Goal: Answer question/provide support: Share knowledge or assist other users

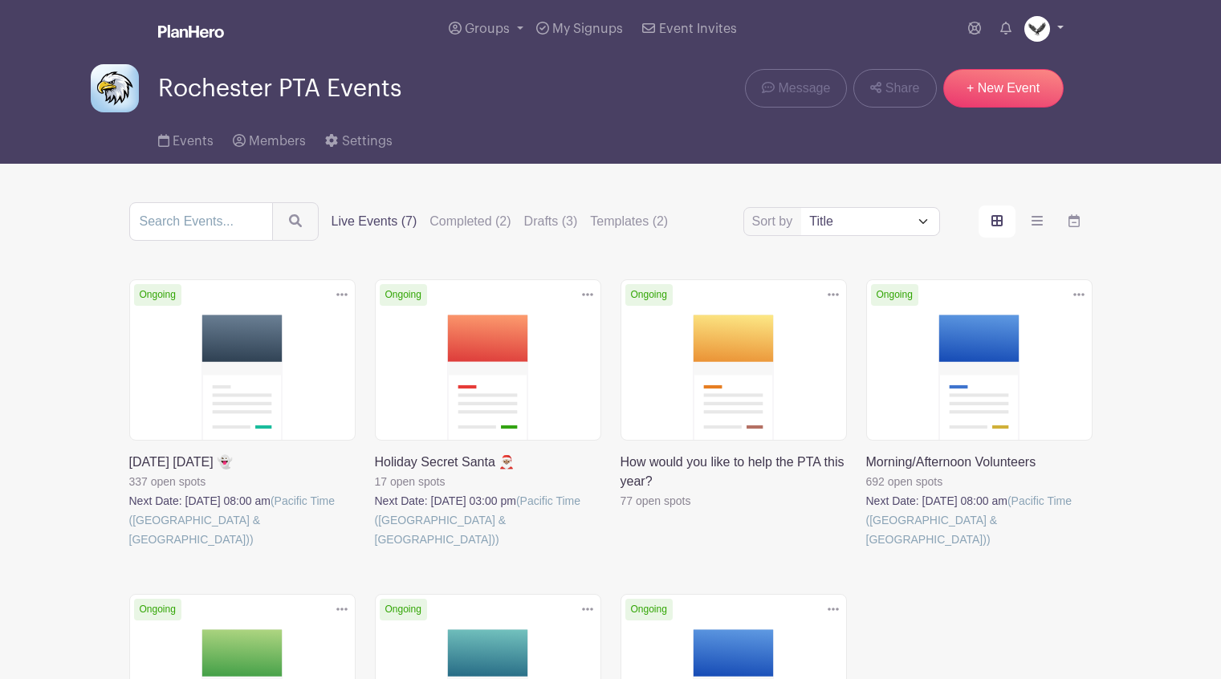
click at [1033, 28] on img at bounding box center [1037, 29] width 26 height 26
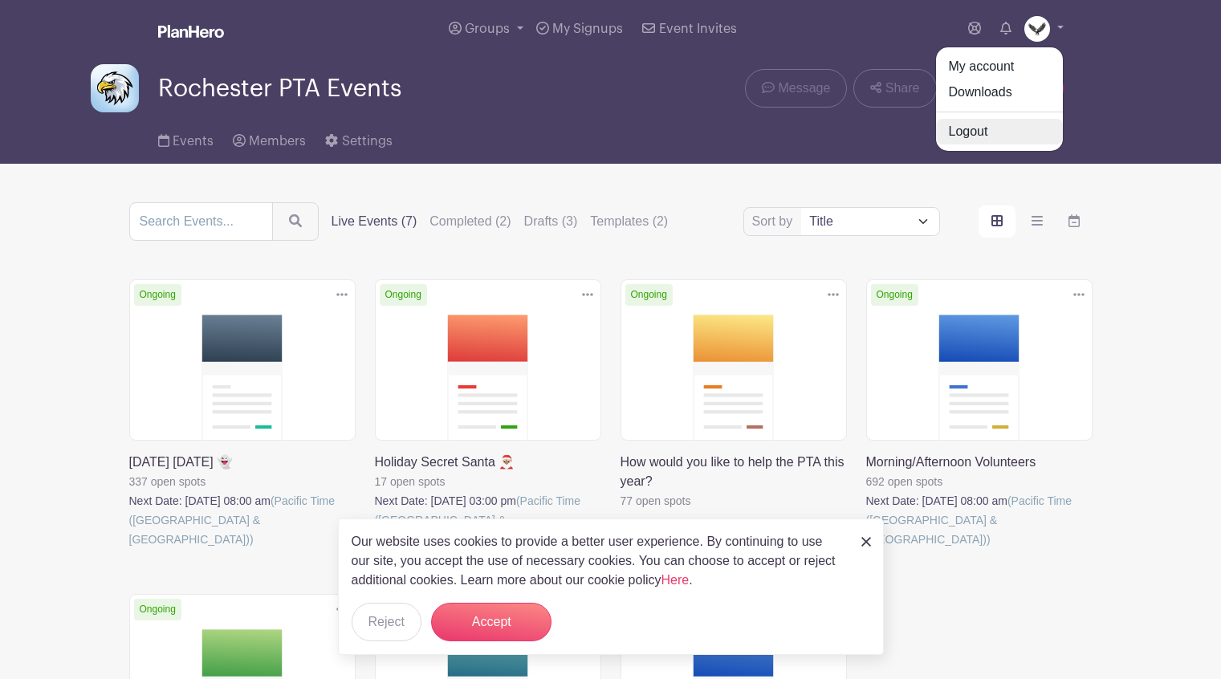
click at [984, 130] on link "Logout" at bounding box center [999, 132] width 127 height 26
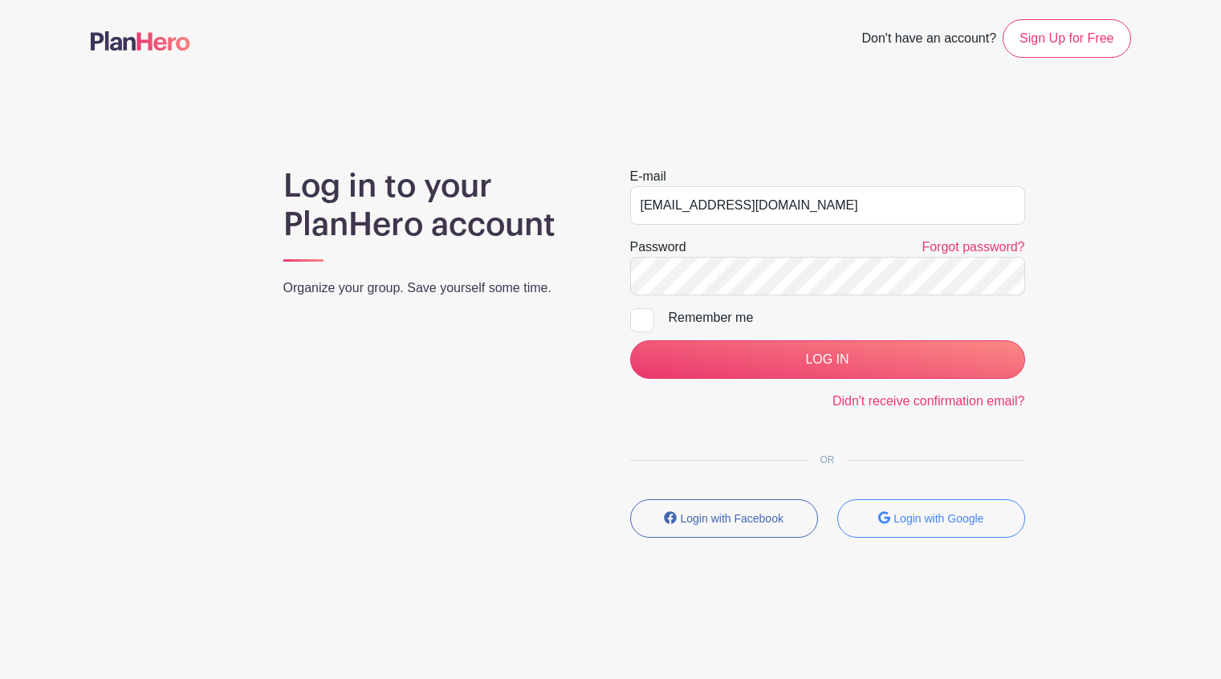
drag, startPoint x: 820, startPoint y: 207, endPoint x: 599, endPoint y: 212, distance: 220.8
click at [599, 212] on div "Log in to your PlanHero account Organize your group. Save yourself some time. E…" at bounding box center [611, 359] width 1041 height 384
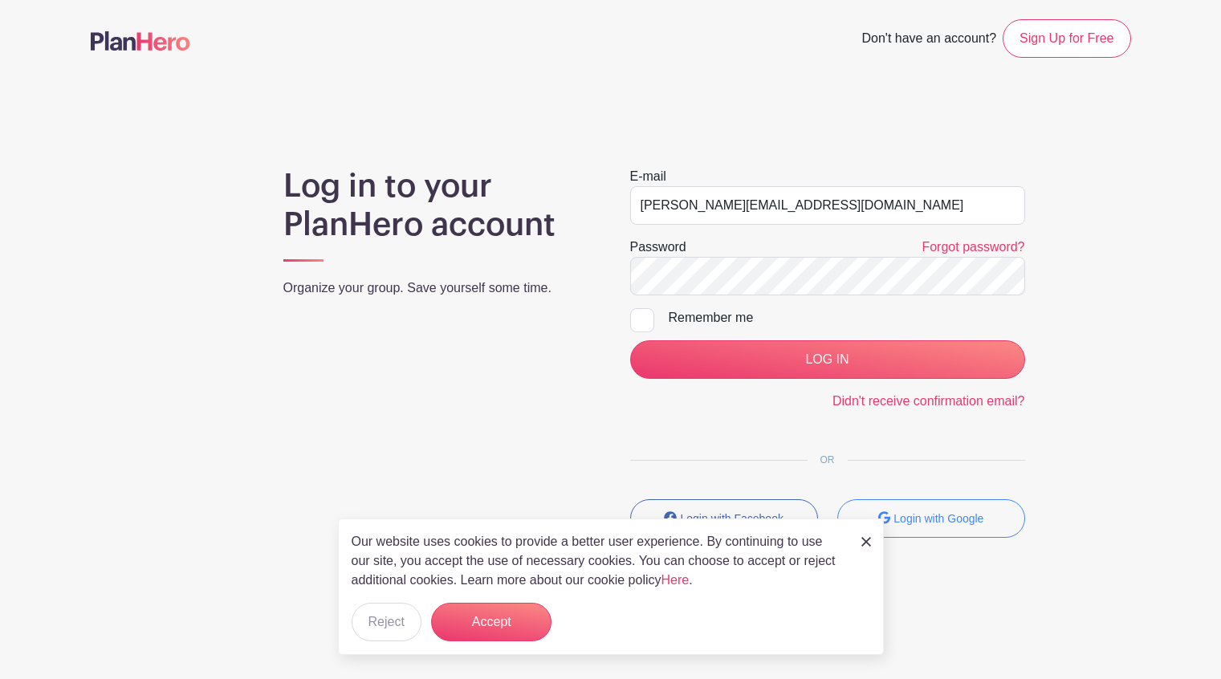
type input "[PERSON_NAME][EMAIL_ADDRESS][DOMAIN_NAME]"
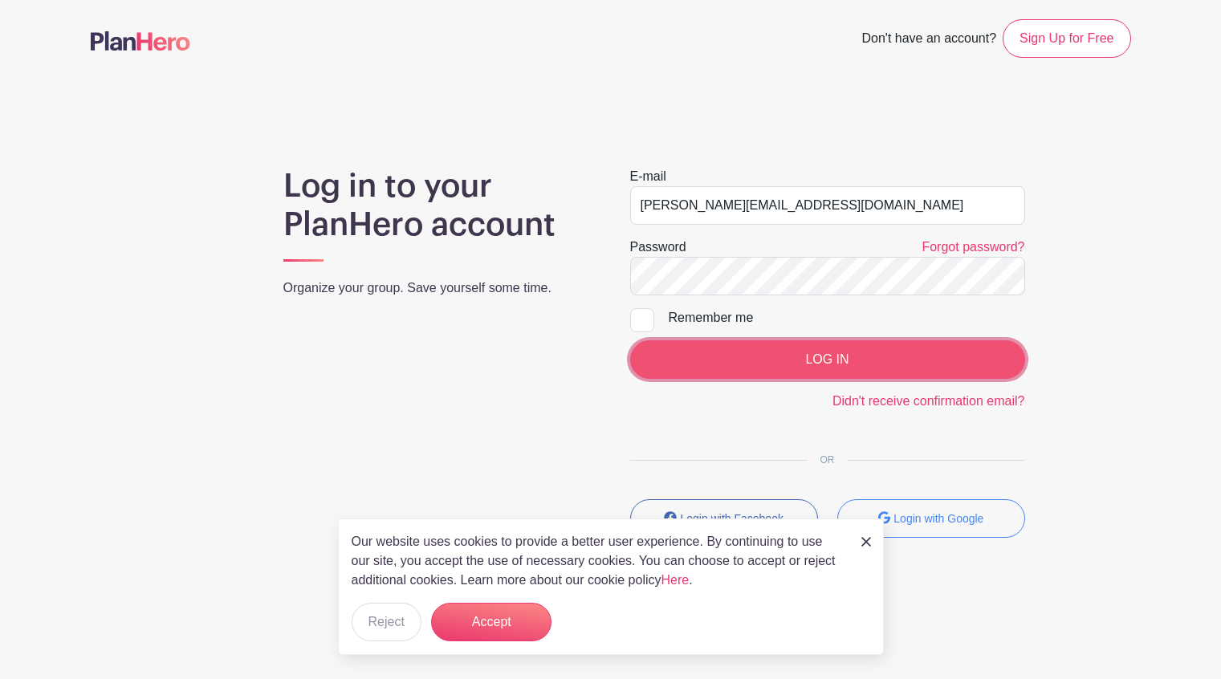
click at [708, 356] on input "LOG IN" at bounding box center [827, 359] width 395 height 39
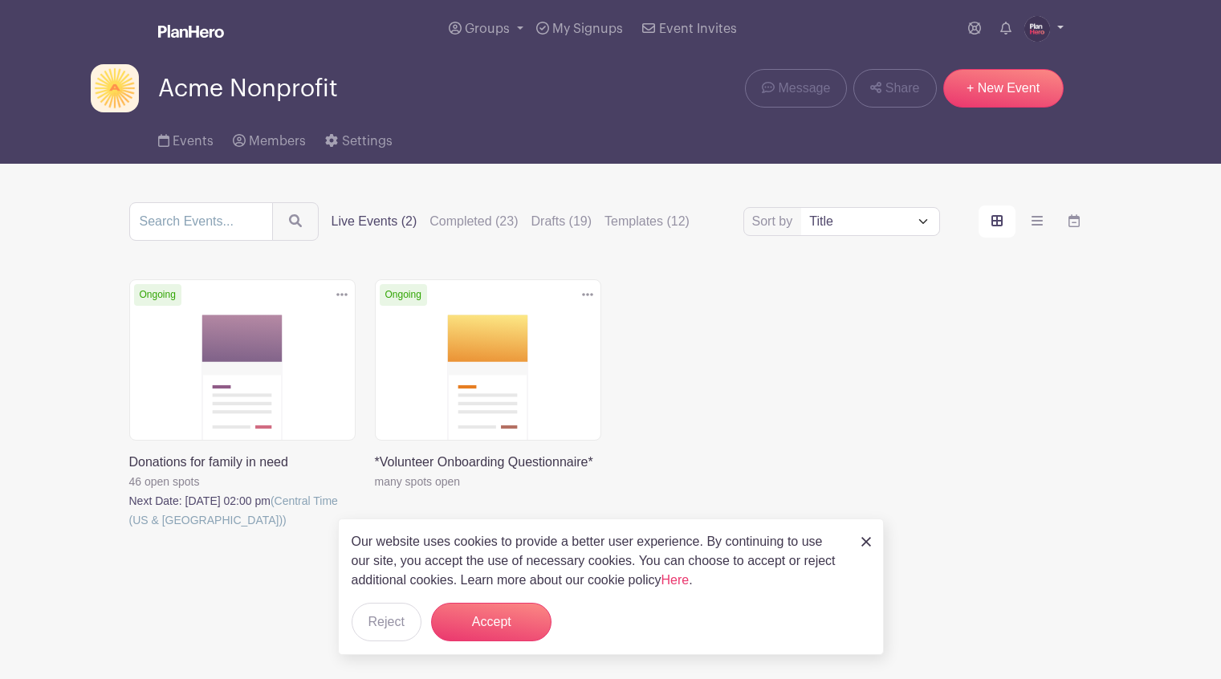
click at [1037, 28] on img at bounding box center [1037, 29] width 26 height 26
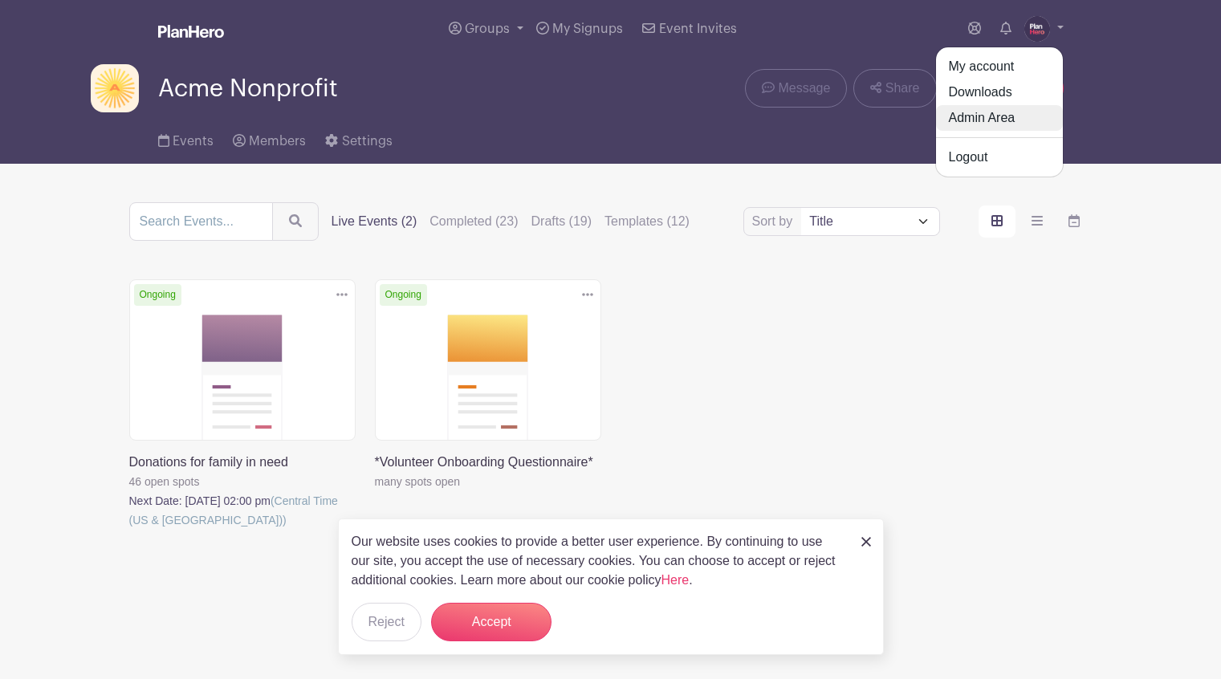
click at [1005, 117] on link "Admin Area" at bounding box center [999, 118] width 127 height 26
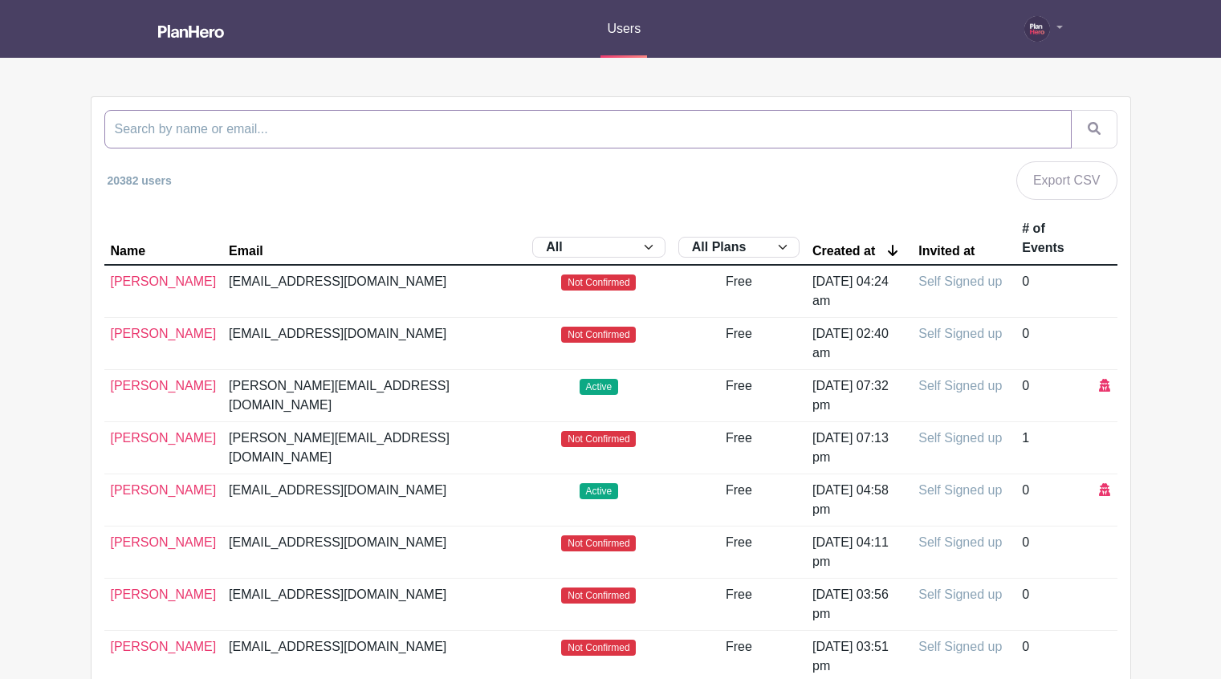
click at [342, 127] on input "search" at bounding box center [587, 129] width 967 height 39
paste input "charitylovato@sbcglobal.net"
type input "charitylovato@sbcglobal.net"
click at [1071, 110] on button "submit" at bounding box center [1094, 129] width 47 height 39
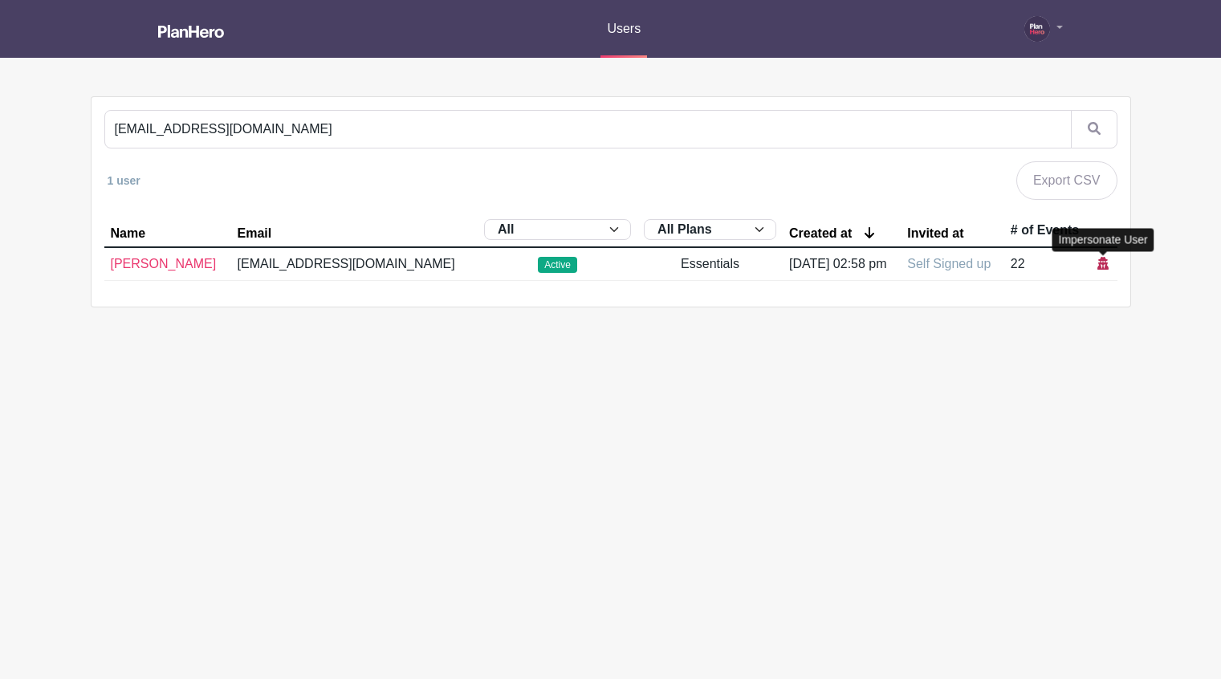
click at [1102, 262] on icon at bounding box center [1103, 263] width 11 height 13
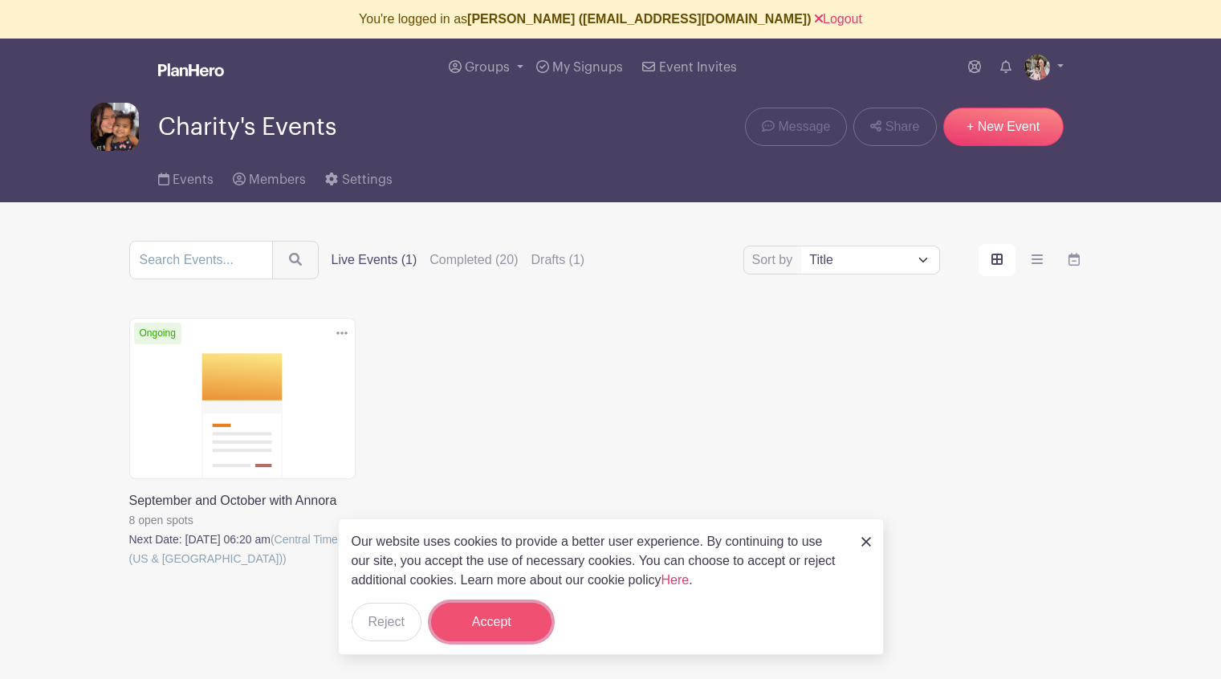
click at [495, 617] on button "Accept" at bounding box center [491, 622] width 120 height 39
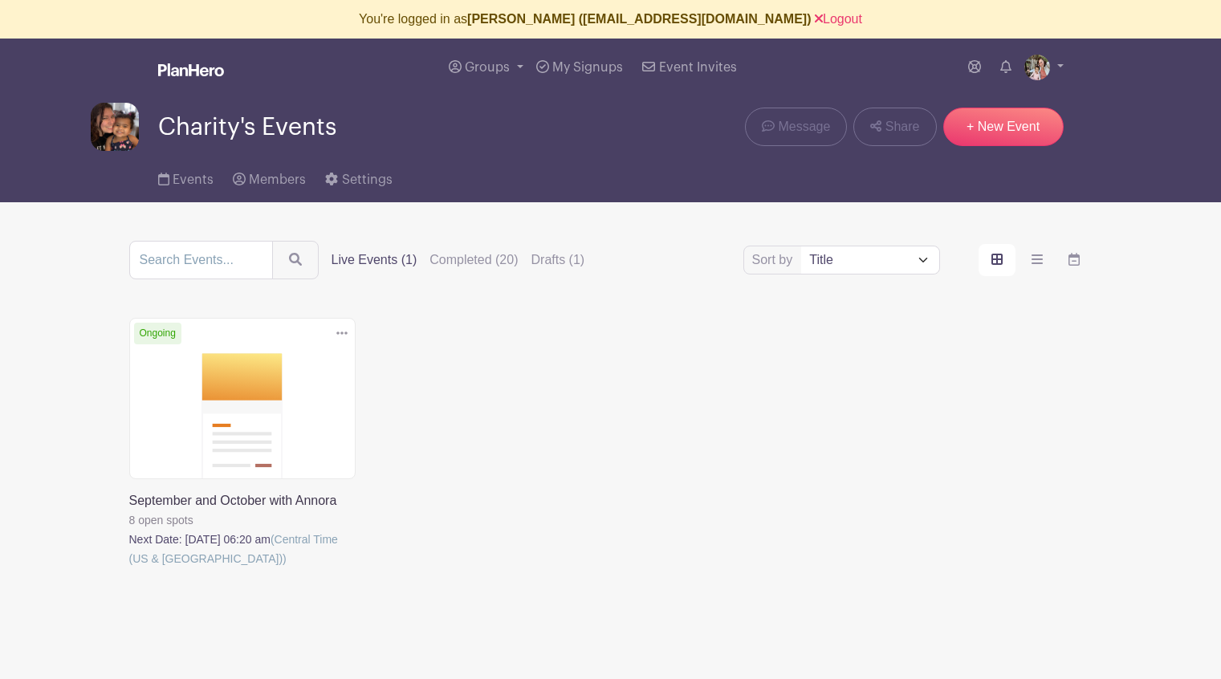
click at [118, 129] on img at bounding box center [115, 127] width 48 height 48
click at [1053, 60] on link at bounding box center [1043, 68] width 39 height 26
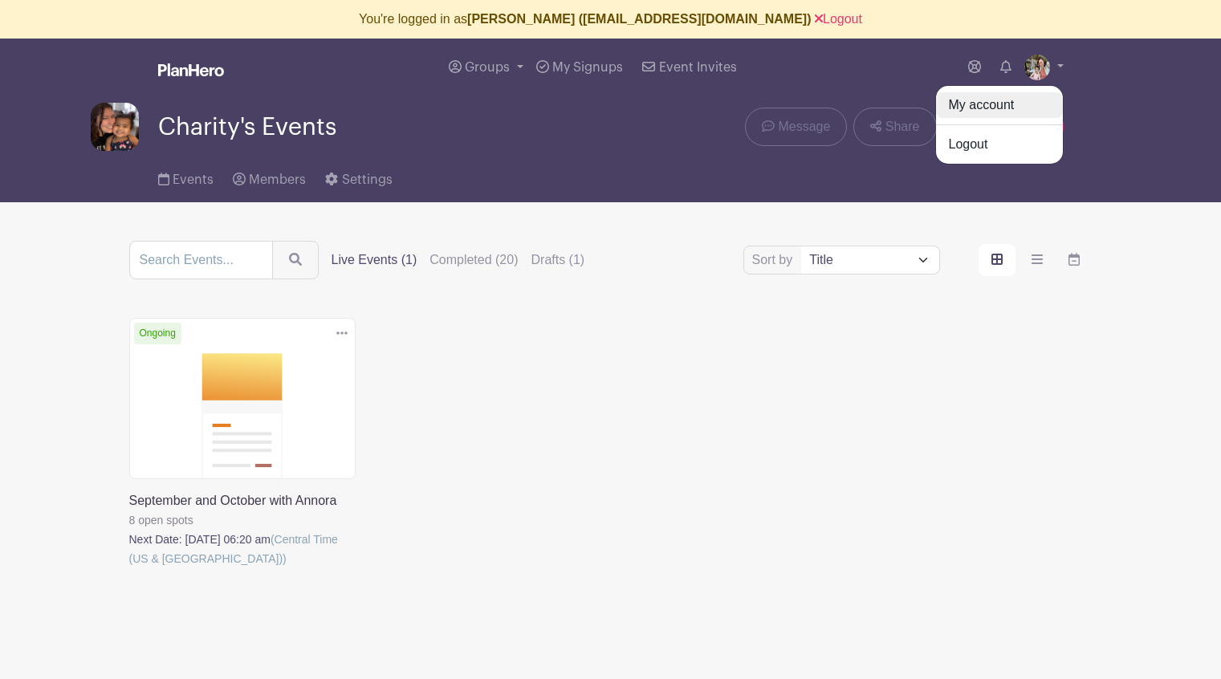
click at [985, 111] on link "My account" at bounding box center [999, 105] width 127 height 26
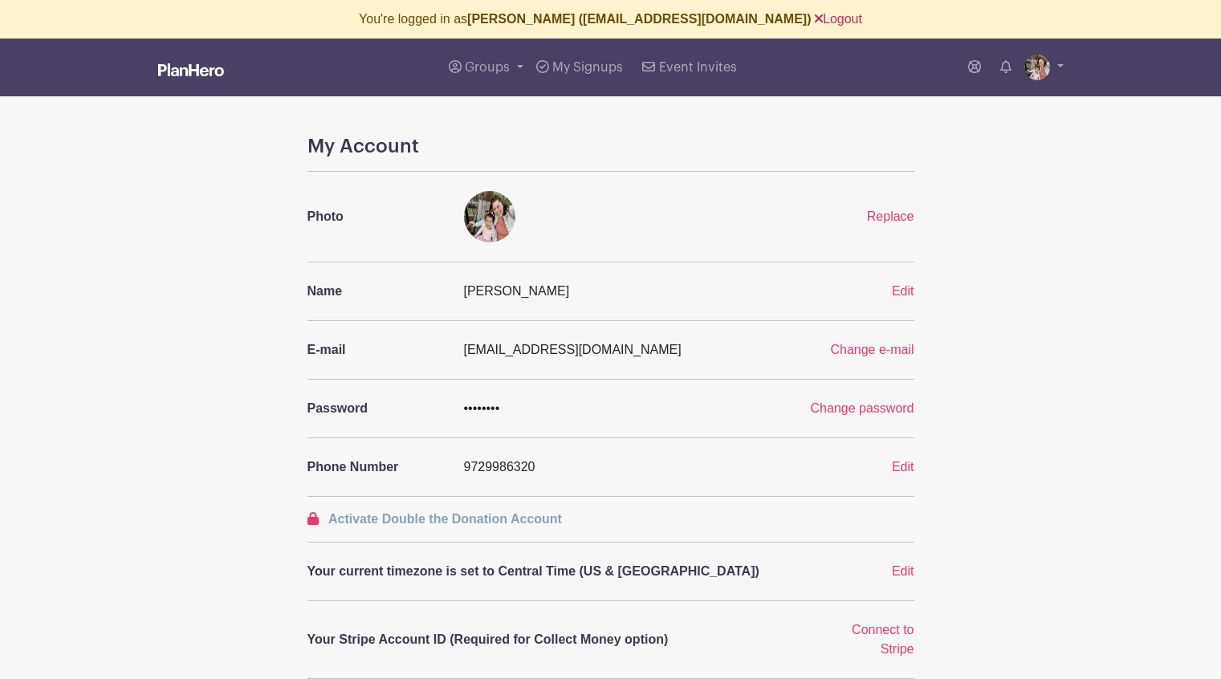
click at [815, 17] on link "Logout" at bounding box center [838, 19] width 47 height 14
